Goal: Information Seeking & Learning: Learn about a topic

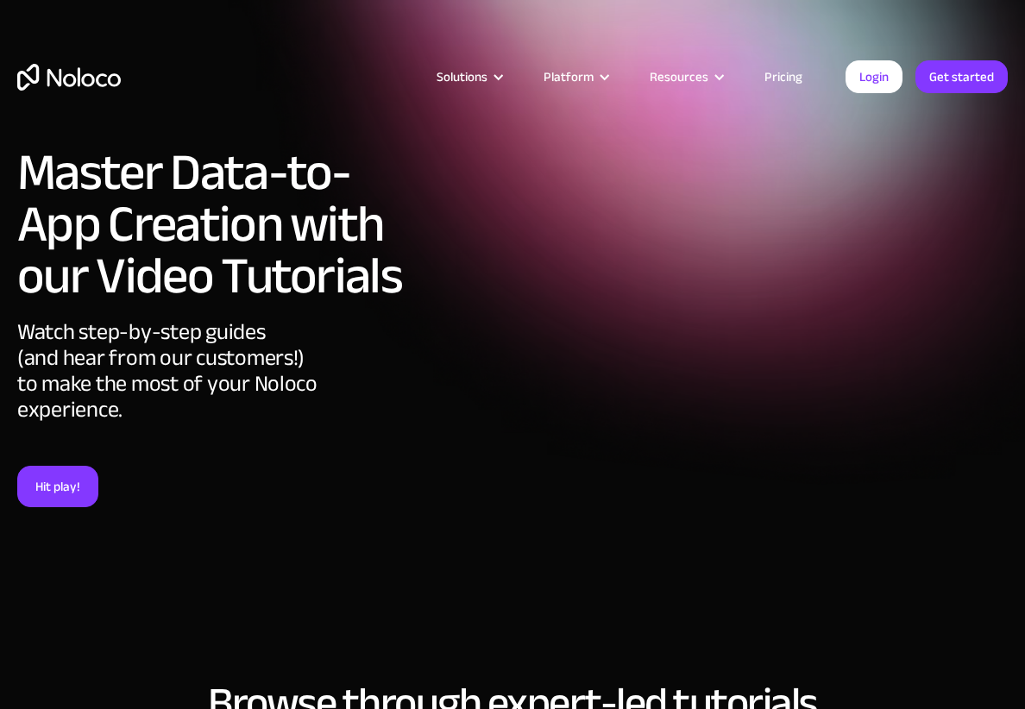
click at [784, 72] on link "Pricing" at bounding box center [783, 77] width 81 height 22
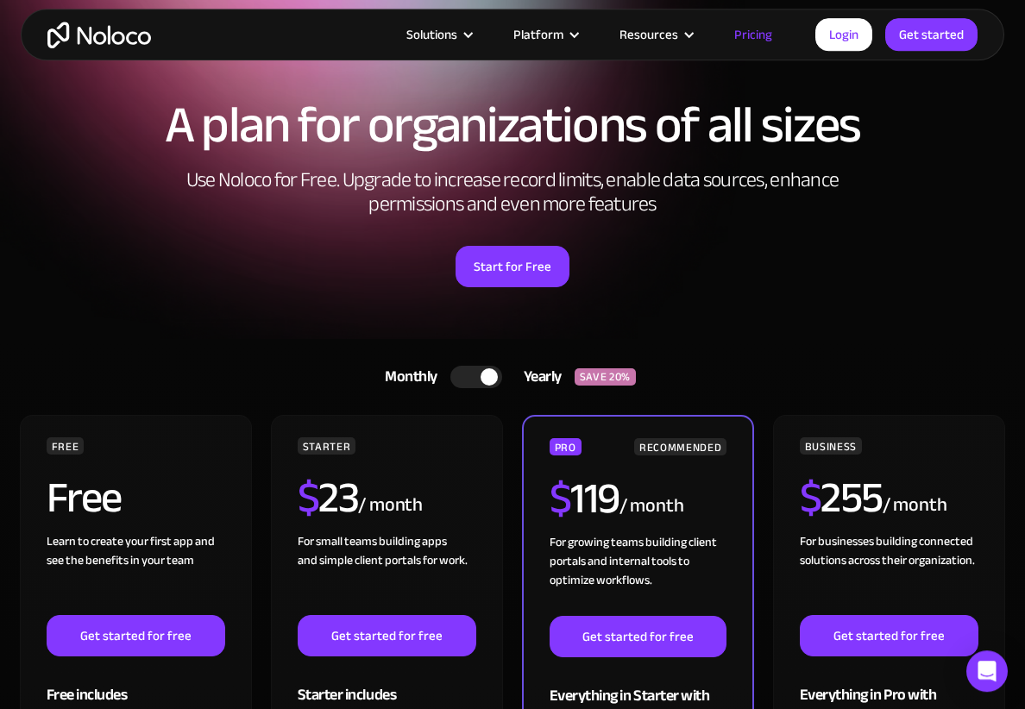
click at [466, 377] on div at bounding box center [476, 377] width 52 height 22
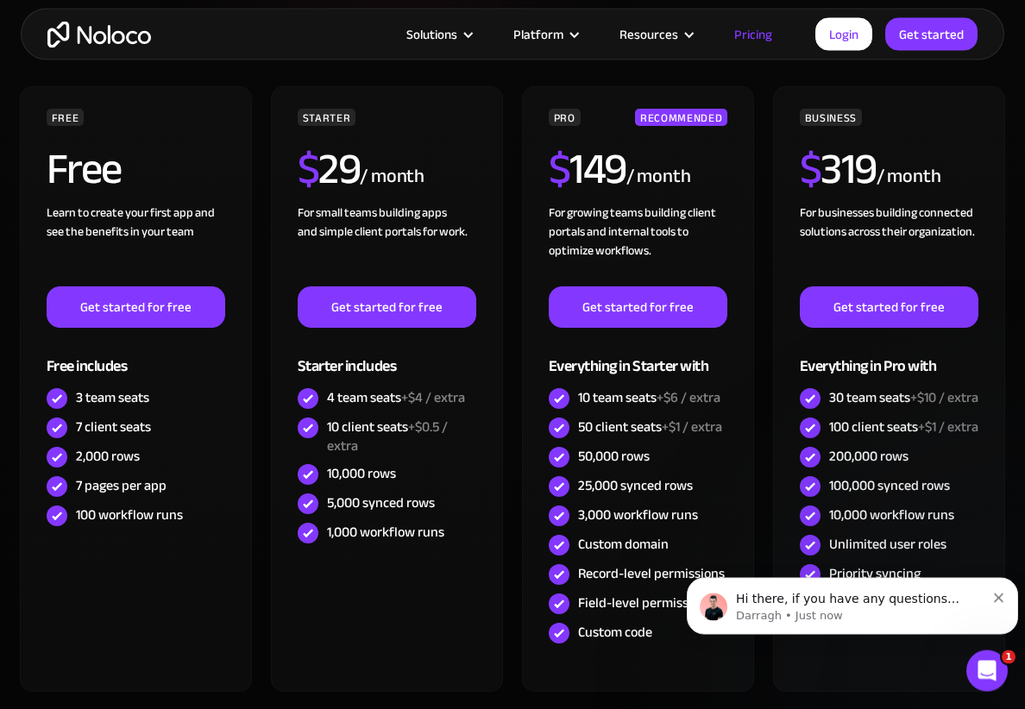
scroll to position [377, 0]
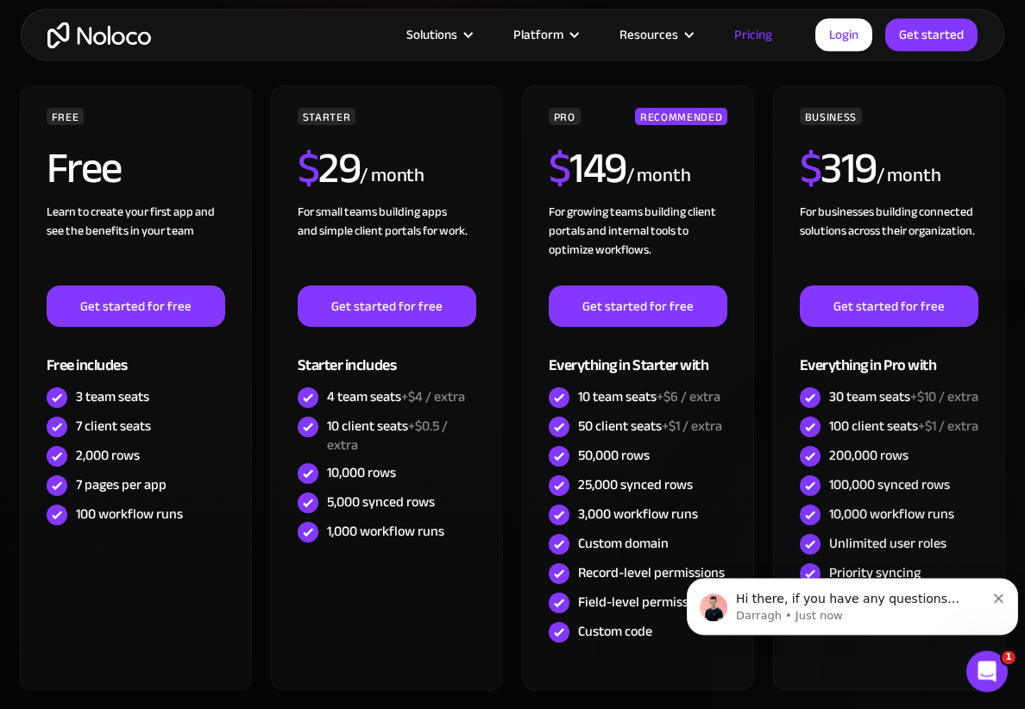
click at [997, 593] on button "Dismiss notification" at bounding box center [999, 596] width 11 height 14
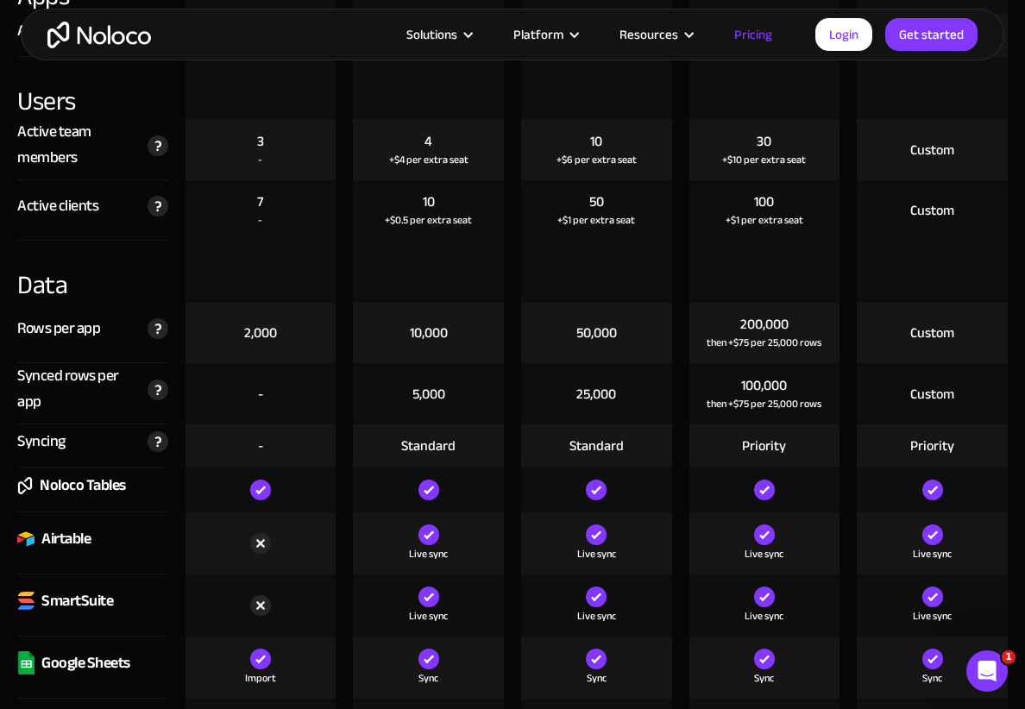
scroll to position [1998, 0]
click at [519, 678] on div "Sync" at bounding box center [596, 668] width 168 height 62
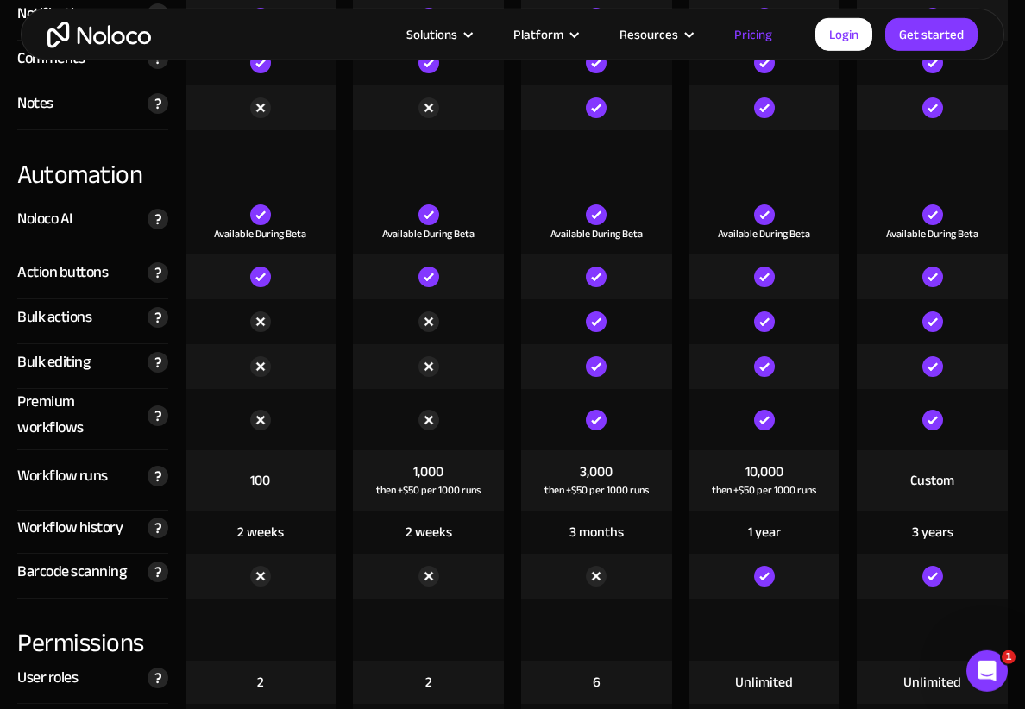
scroll to position [3155, 0]
click at [148, 414] on img at bounding box center [158, 415] width 21 height 21
click at [19, 410] on div "Premium workflows" at bounding box center [78, 415] width 122 height 52
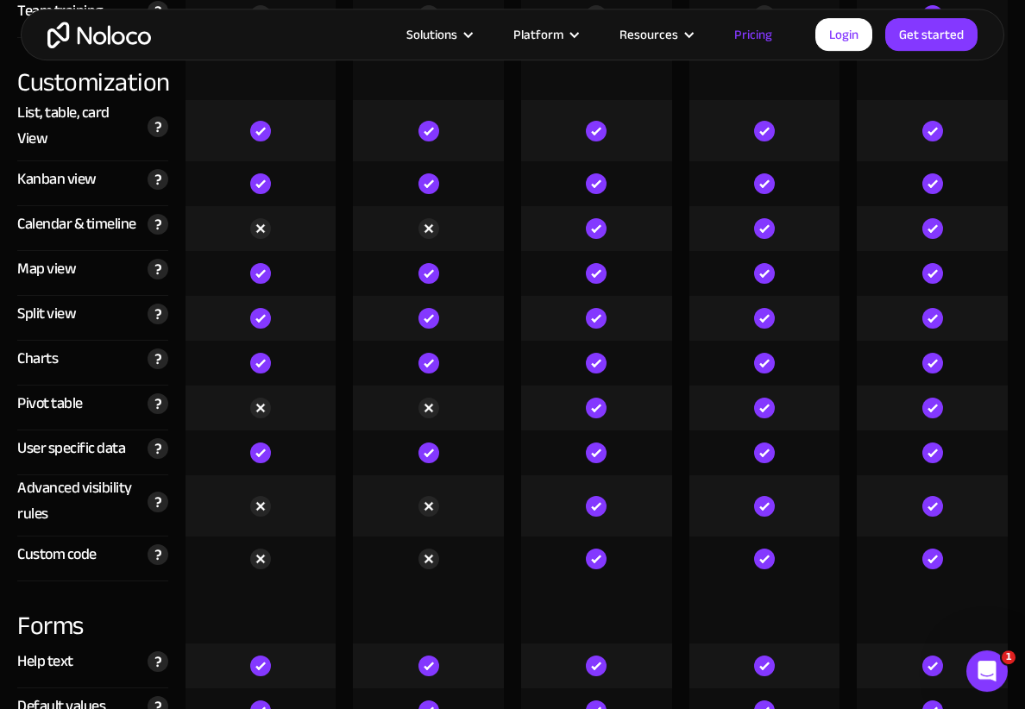
scroll to position [4606, 0]
click at [148, 492] on img at bounding box center [158, 502] width 21 height 21
click at [31, 475] on div "Advanced visibility rules" at bounding box center [78, 501] width 122 height 52
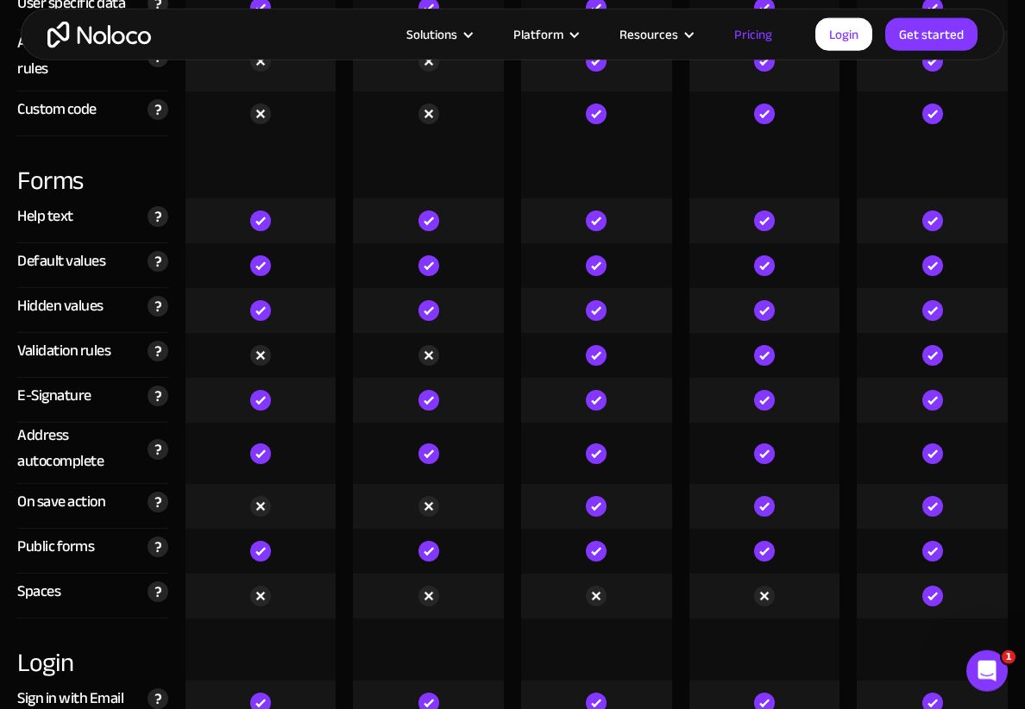
scroll to position [5051, 0]
click at [148, 492] on img at bounding box center [158, 502] width 21 height 21
click at [43, 440] on div "Address autocomplete" at bounding box center [78, 449] width 122 height 52
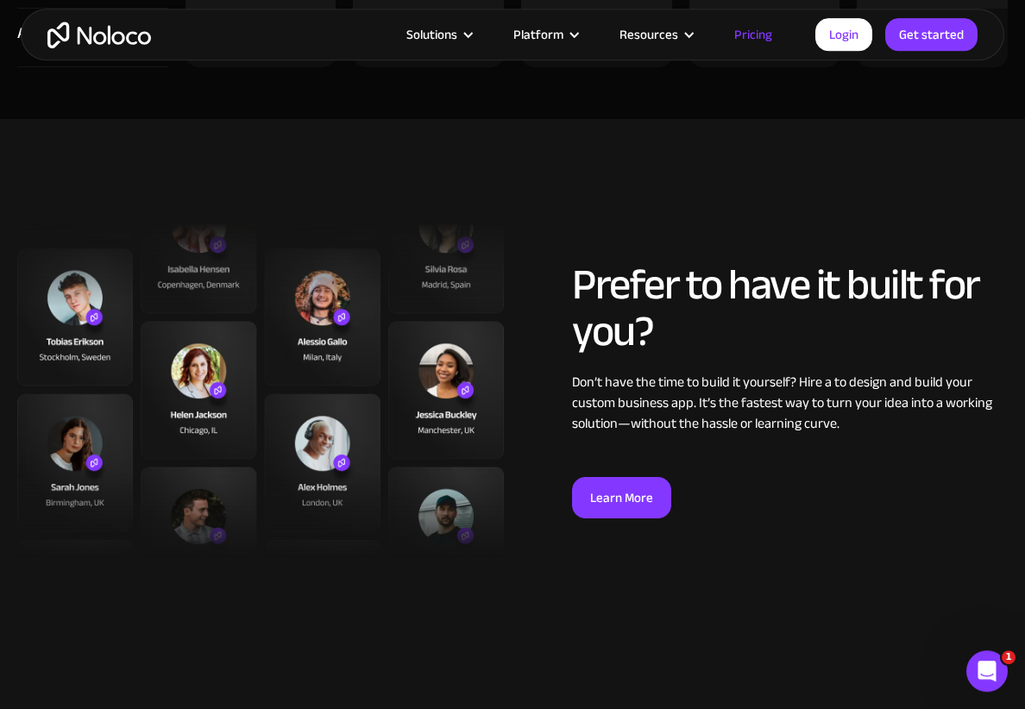
scroll to position [6160, 0]
click at [461, 378] on img at bounding box center [260, 390] width 487 height 335
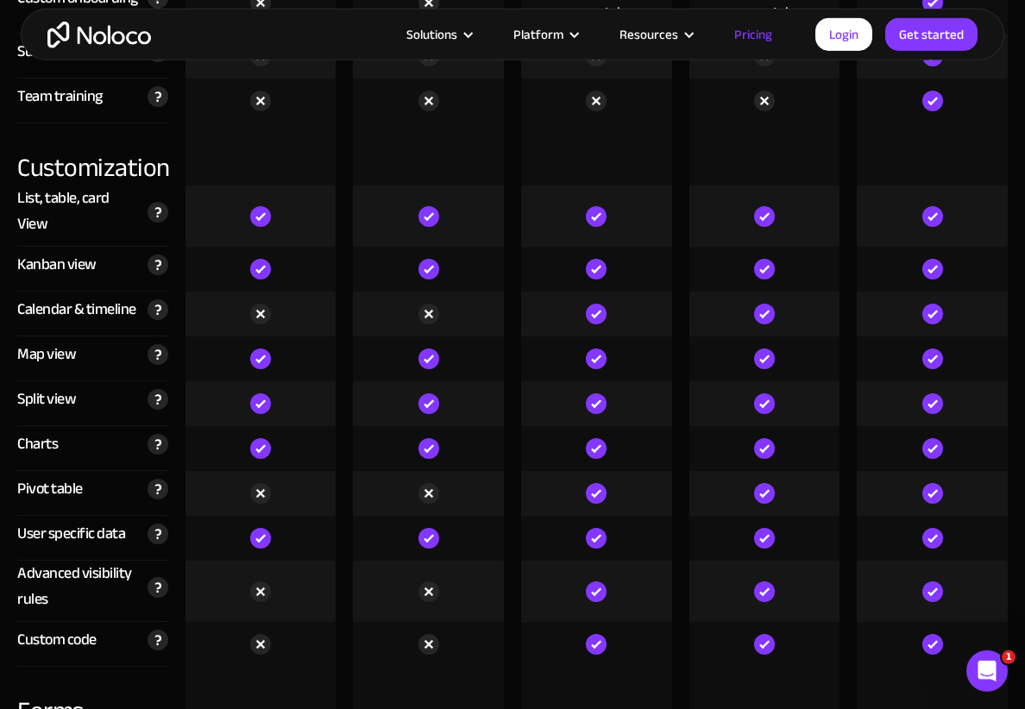
scroll to position [4520, 0]
click at [148, 524] on img at bounding box center [158, 534] width 21 height 21
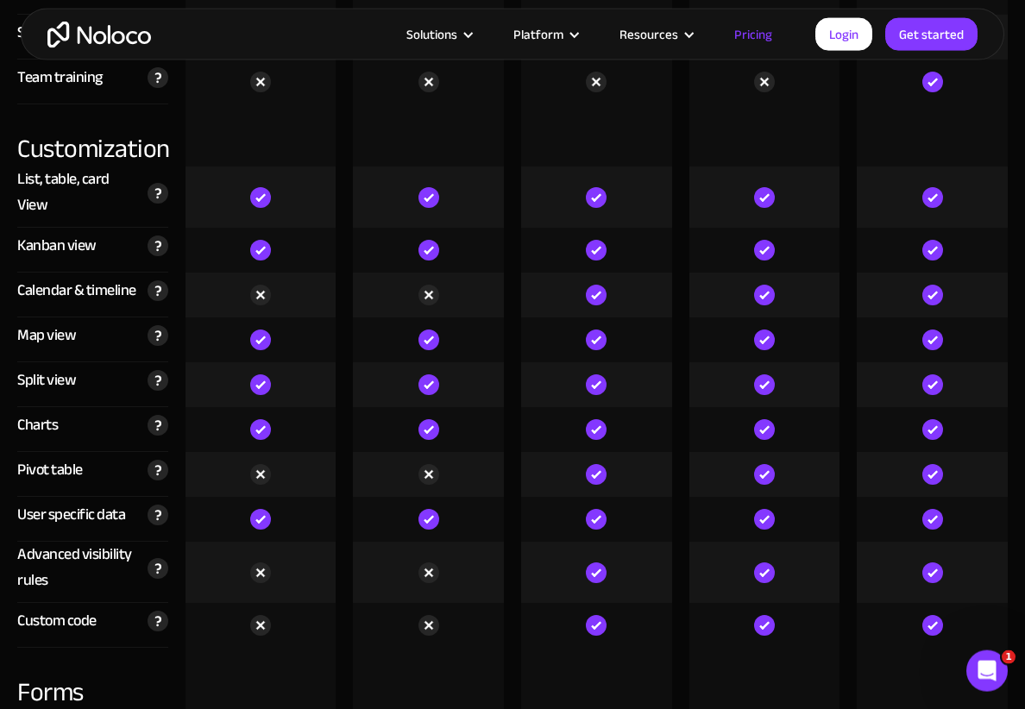
scroll to position [4539, 0]
click at [157, 505] on img at bounding box center [158, 515] width 21 height 21
click at [74, 452] on div "Pivot table Allows you to summarize, analyze, and compare your data, uncover tr…" at bounding box center [92, 474] width 151 height 45
click at [157, 460] on img at bounding box center [158, 470] width 21 height 21
click at [41, 412] on div "Charts" at bounding box center [37, 425] width 41 height 26
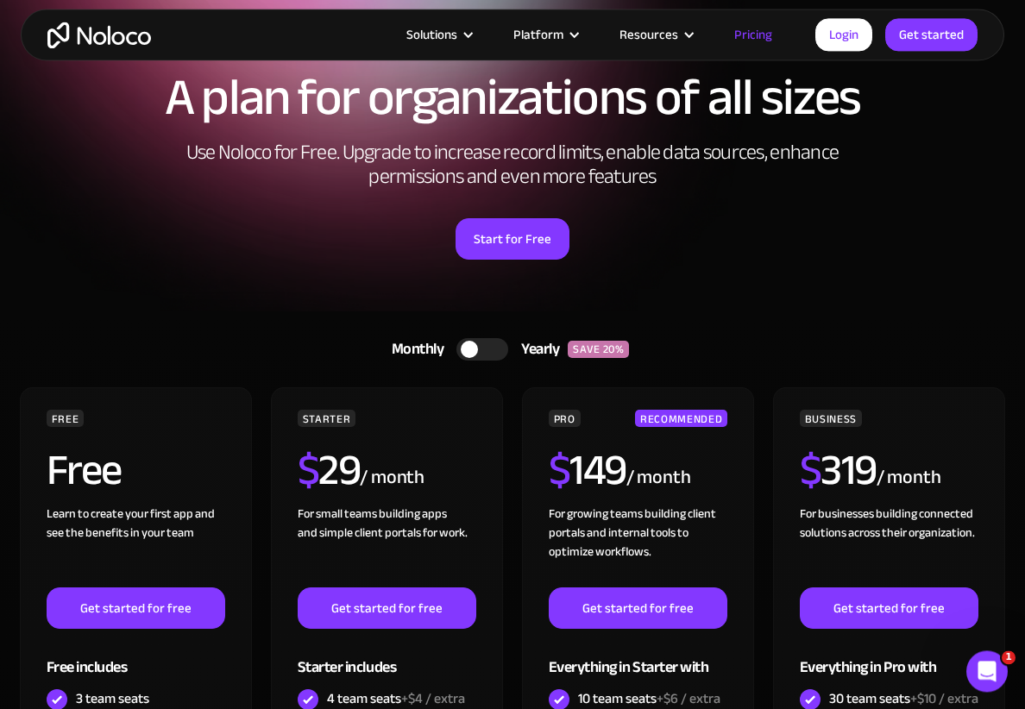
scroll to position [0, 0]
